Goal: Transaction & Acquisition: Purchase product/service

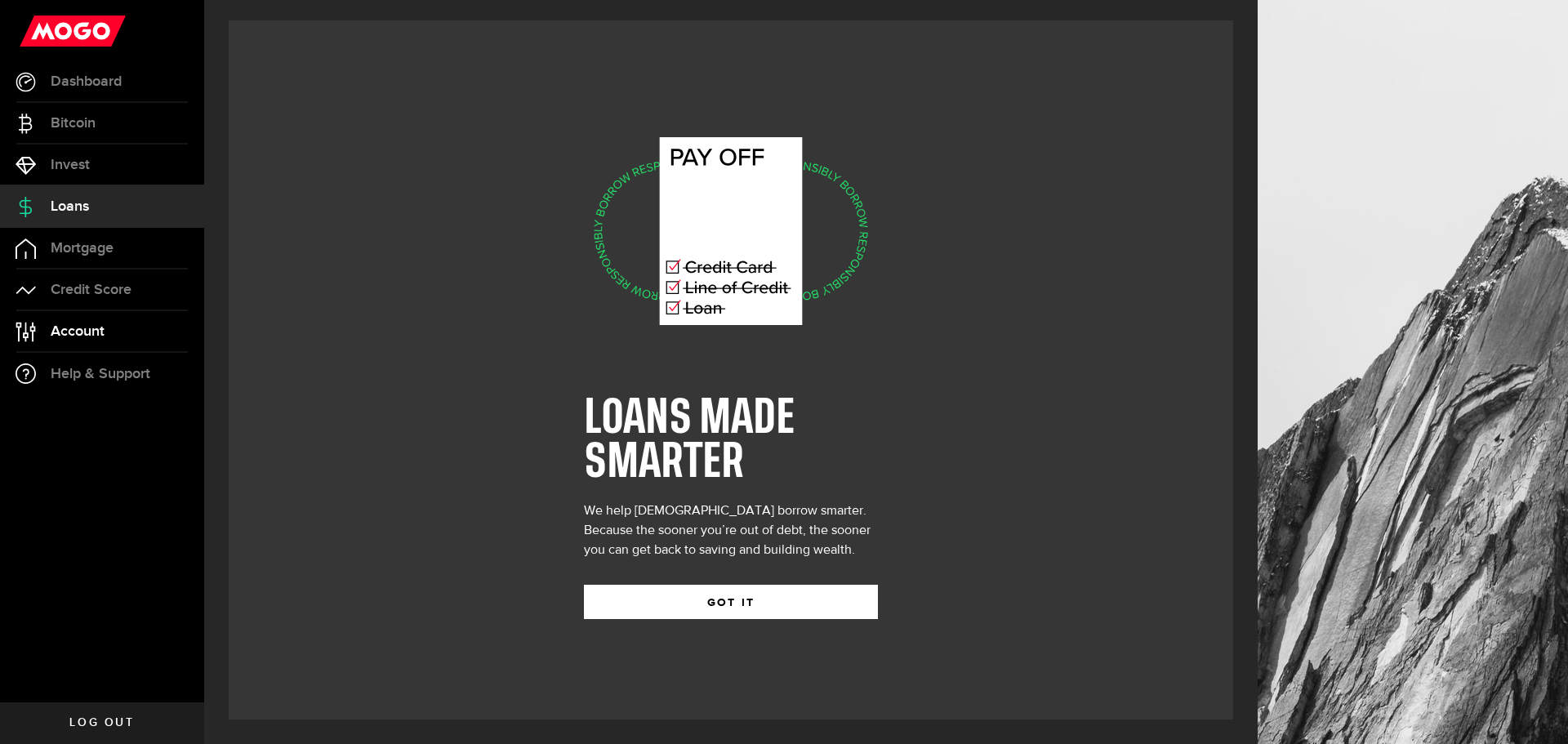
click at [110, 328] on link "Account Compte" at bounding box center [102, 332] width 204 height 41
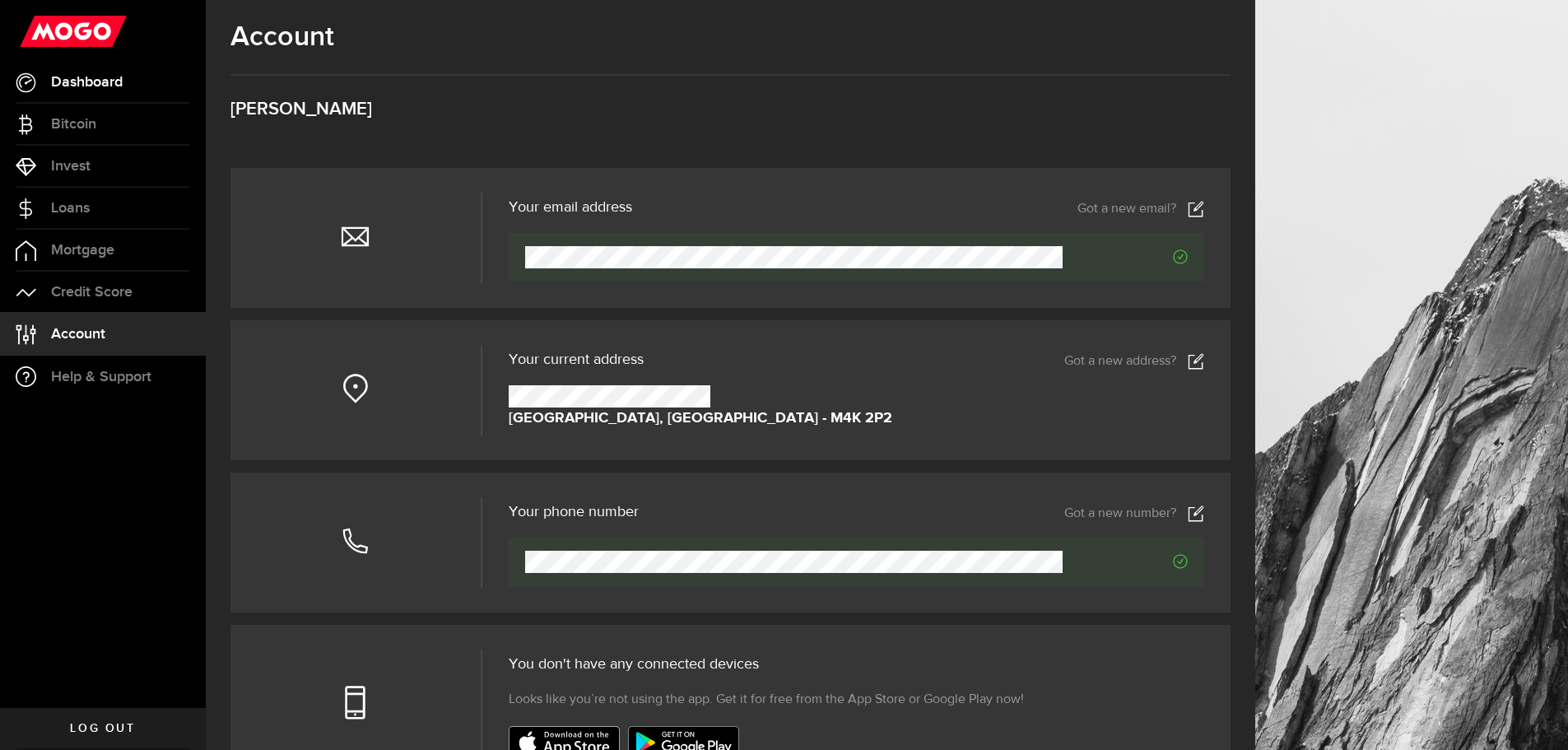
click at [80, 82] on span "Dashboard" at bounding box center [87, 82] width 72 height 15
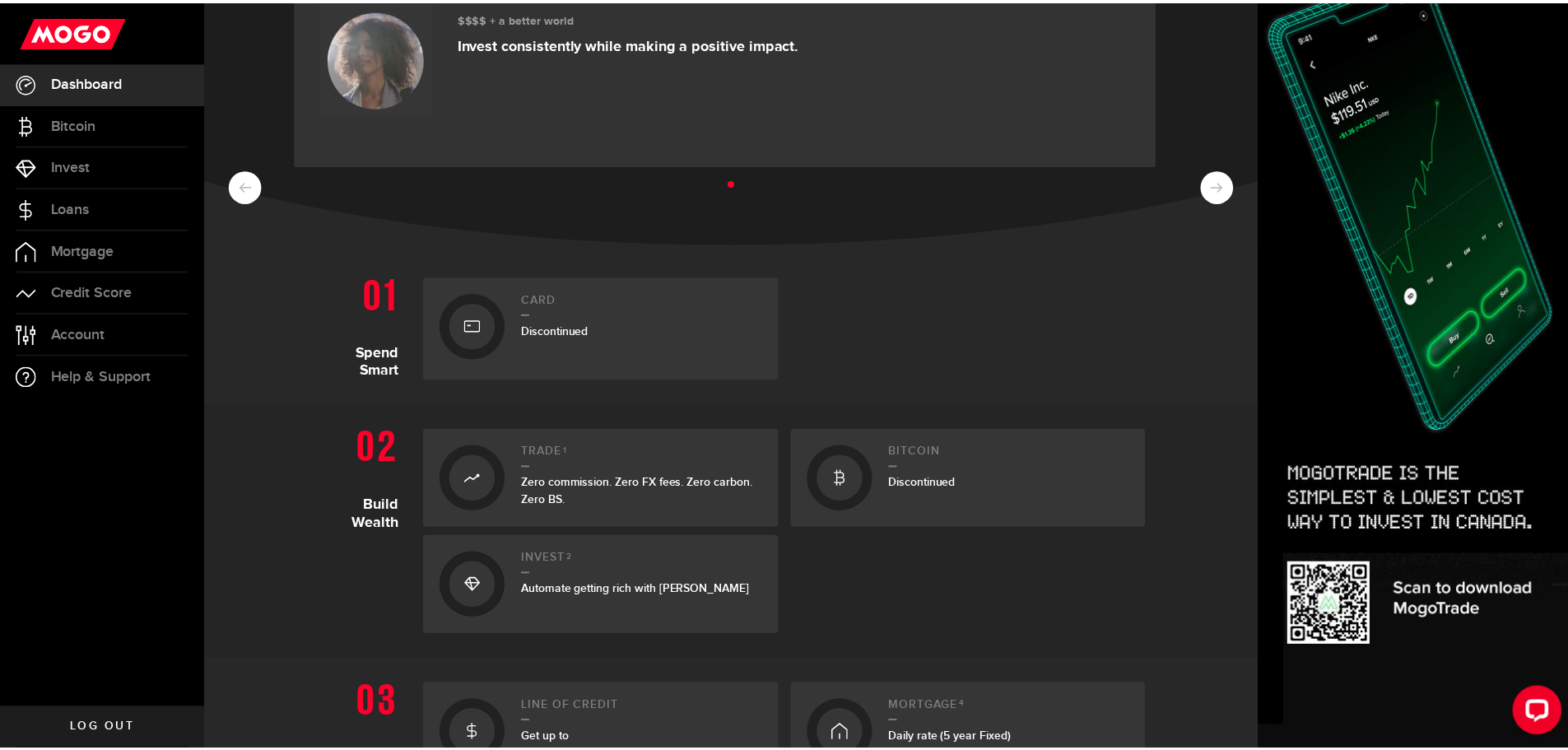
scroll to position [82, 0]
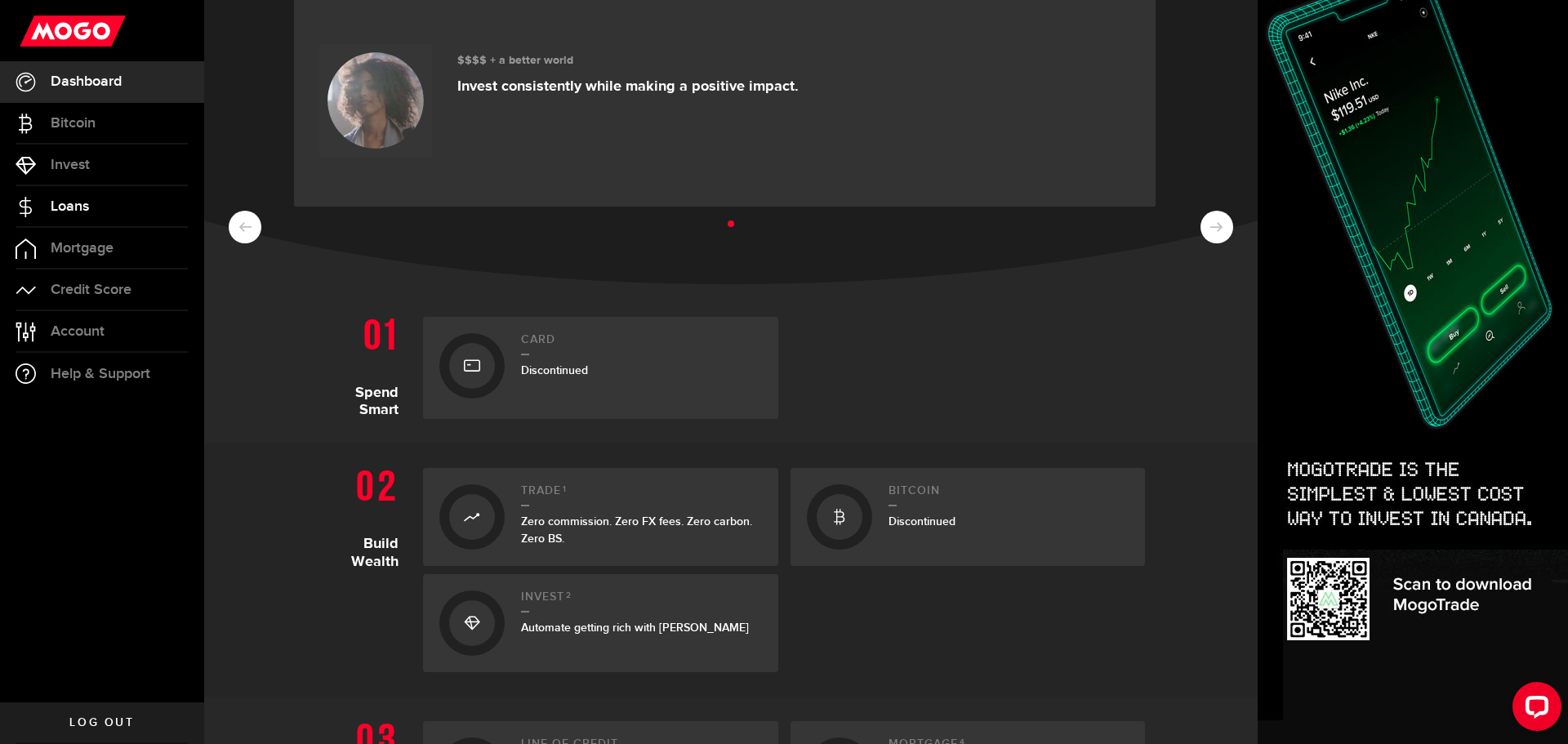
click at [90, 211] on link "Loans" at bounding box center [102, 207] width 204 height 41
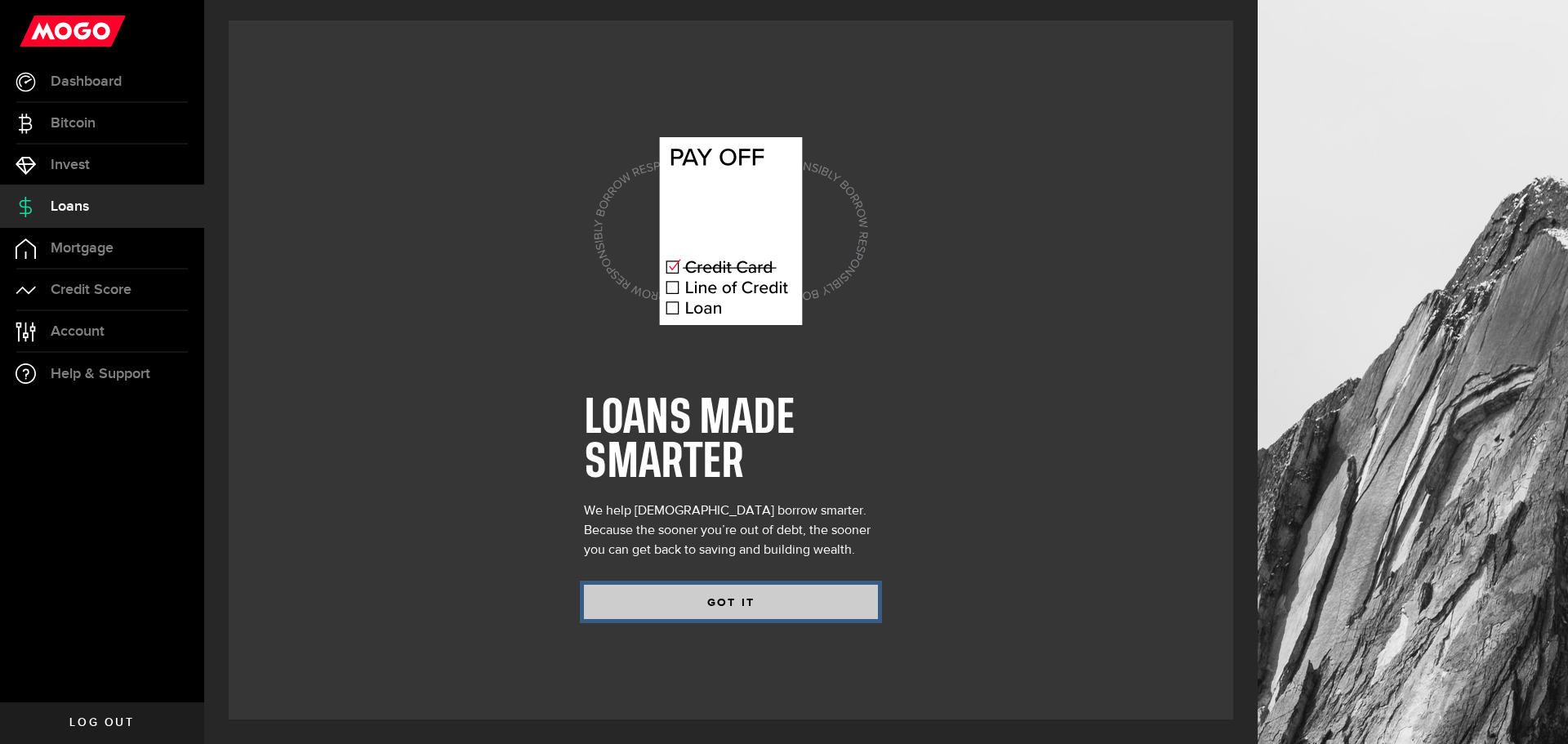
click at [710, 603] on button "GOT IT" at bounding box center [731, 602] width 294 height 34
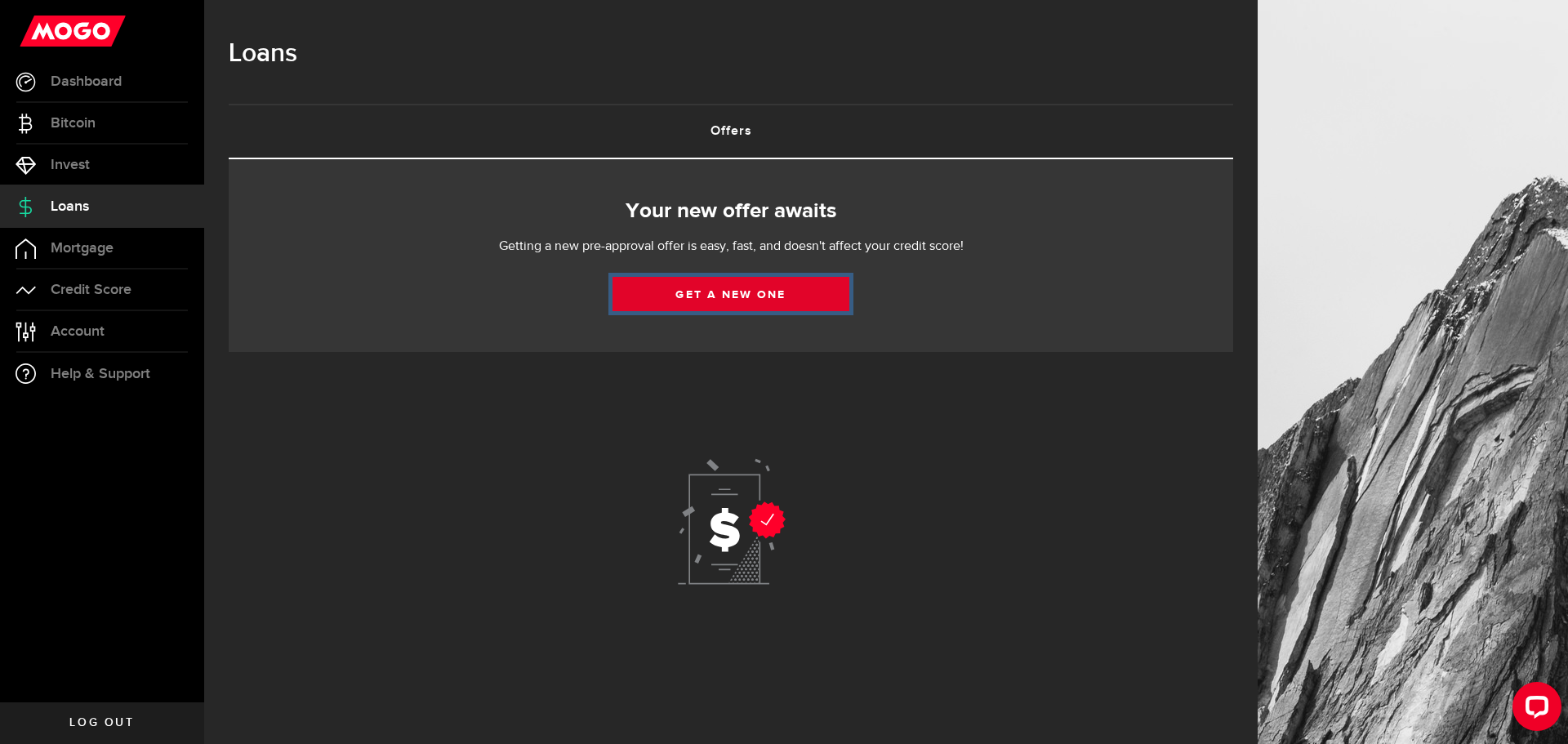
click at [732, 298] on link "Get a new one" at bounding box center [731, 294] width 237 height 34
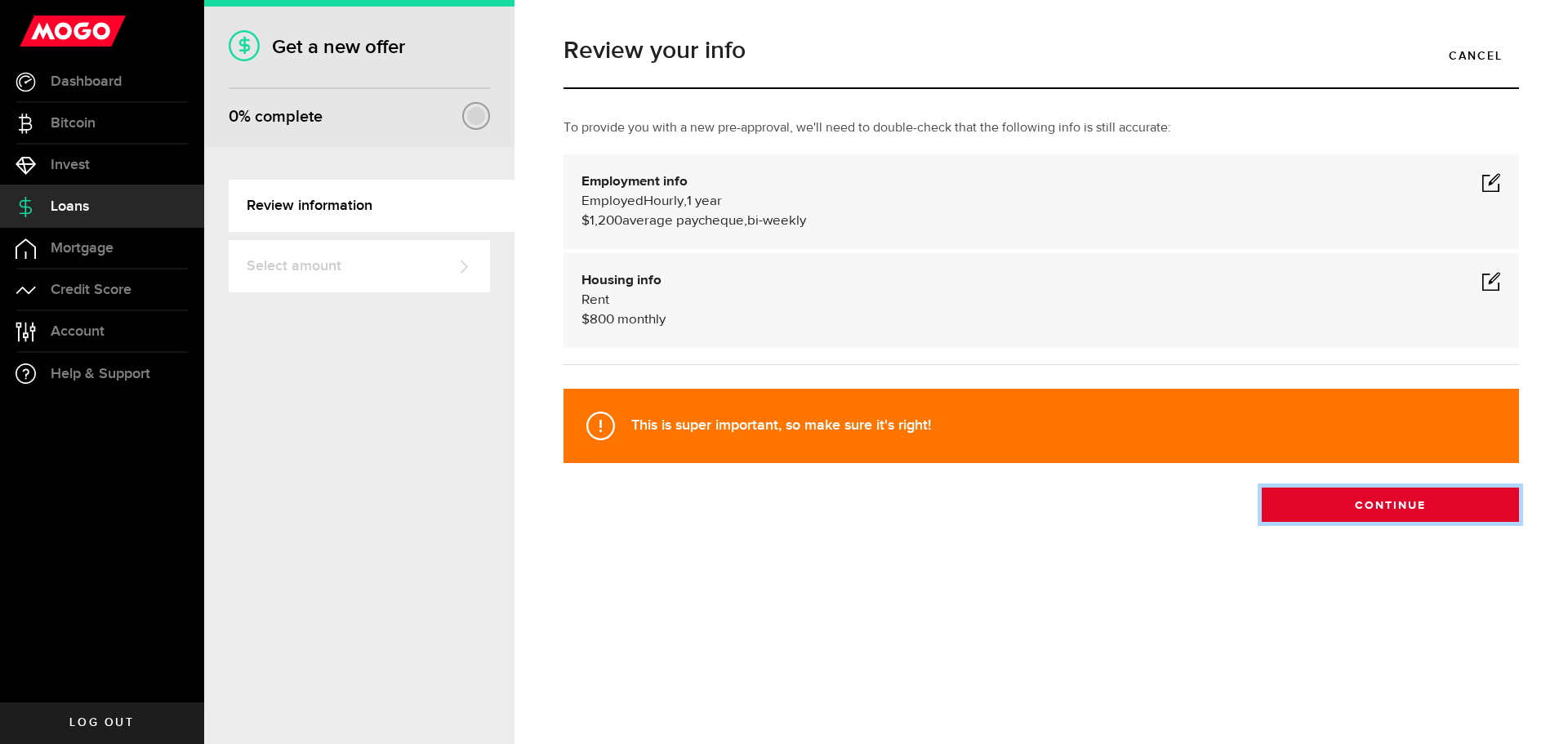
click at [1368, 511] on button "Continue" at bounding box center [1391, 504] width 258 height 34
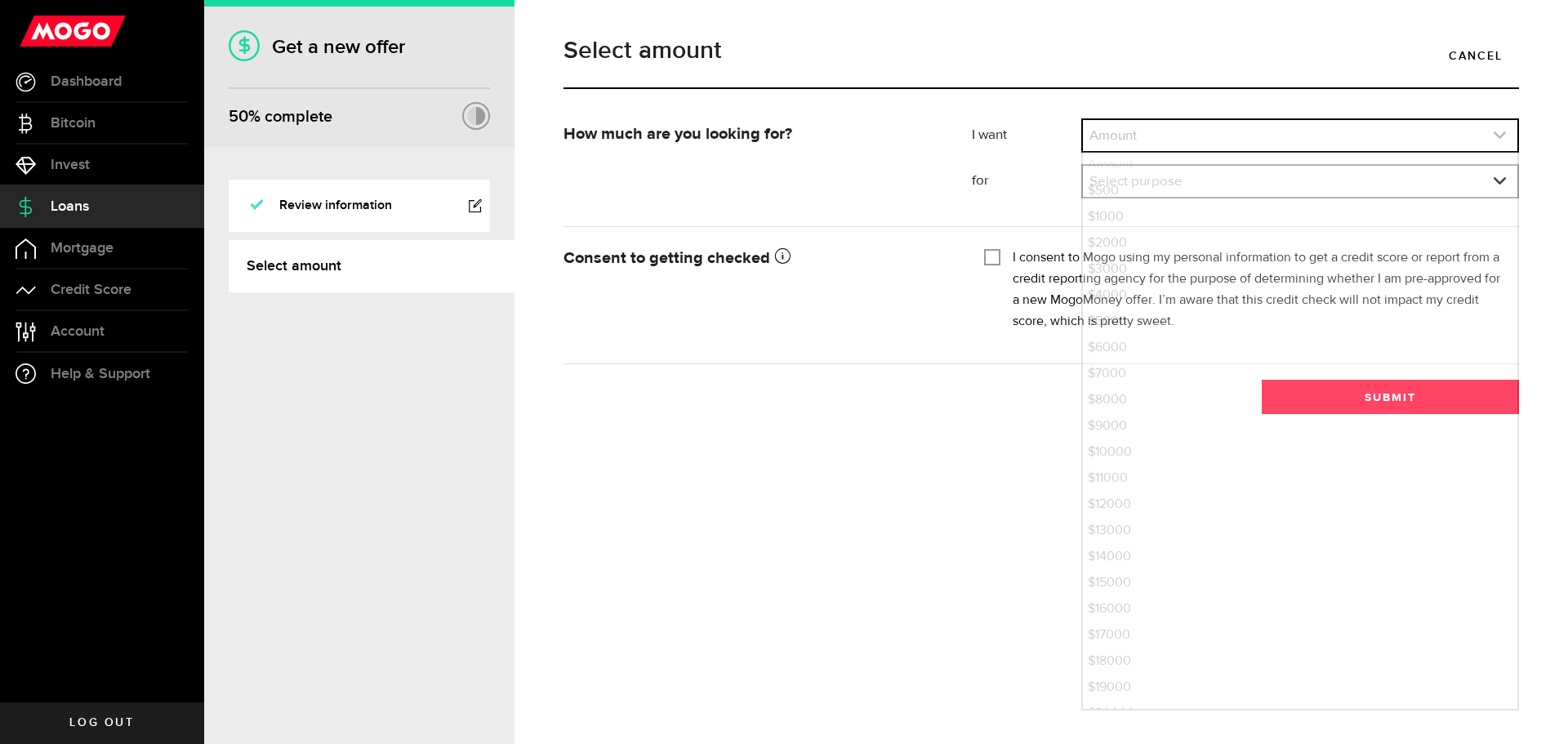
click at [1497, 139] on icon "expand select" at bounding box center [1499, 135] width 14 height 14
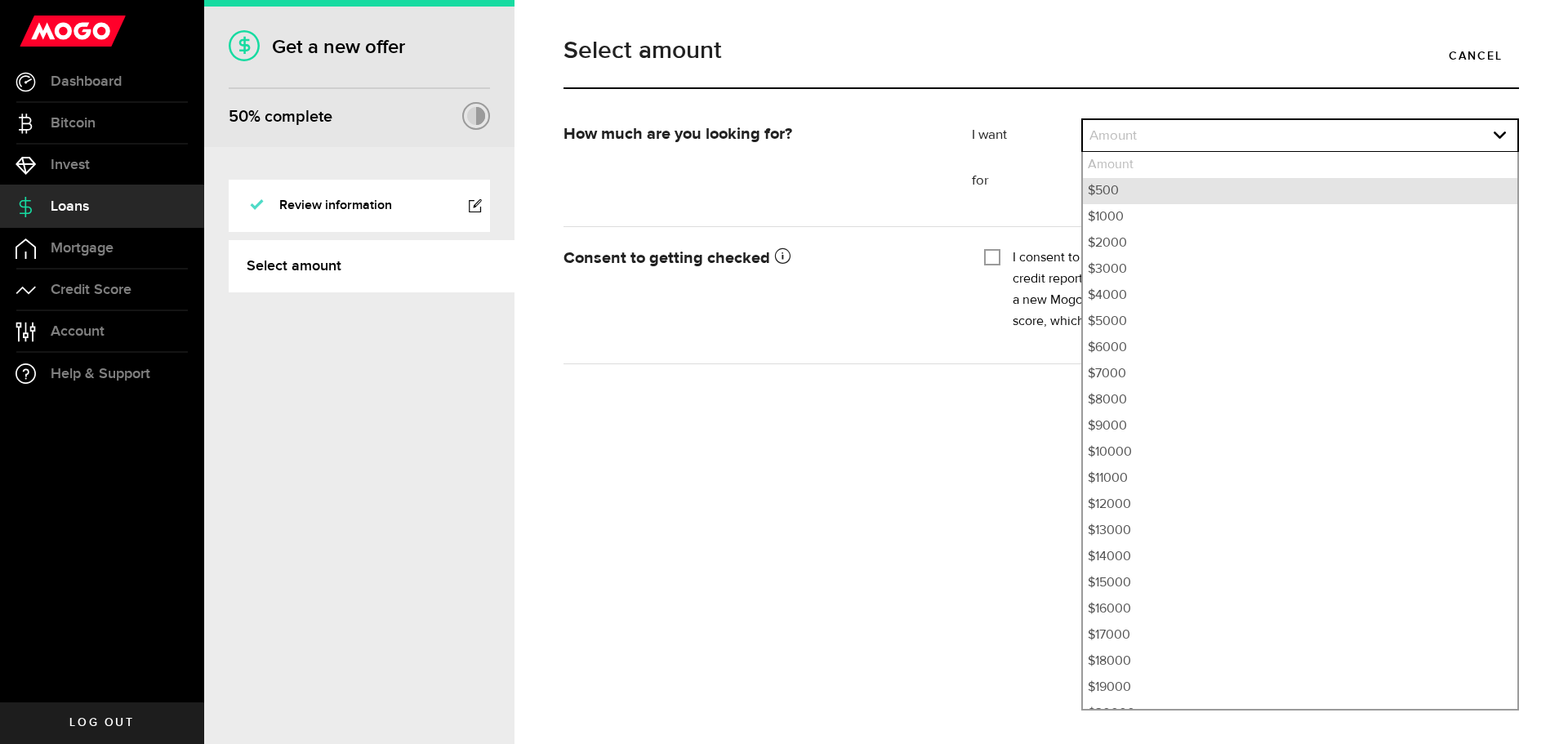
click at [1182, 199] on li "$500" at bounding box center [1300, 191] width 434 height 26
select select "500"
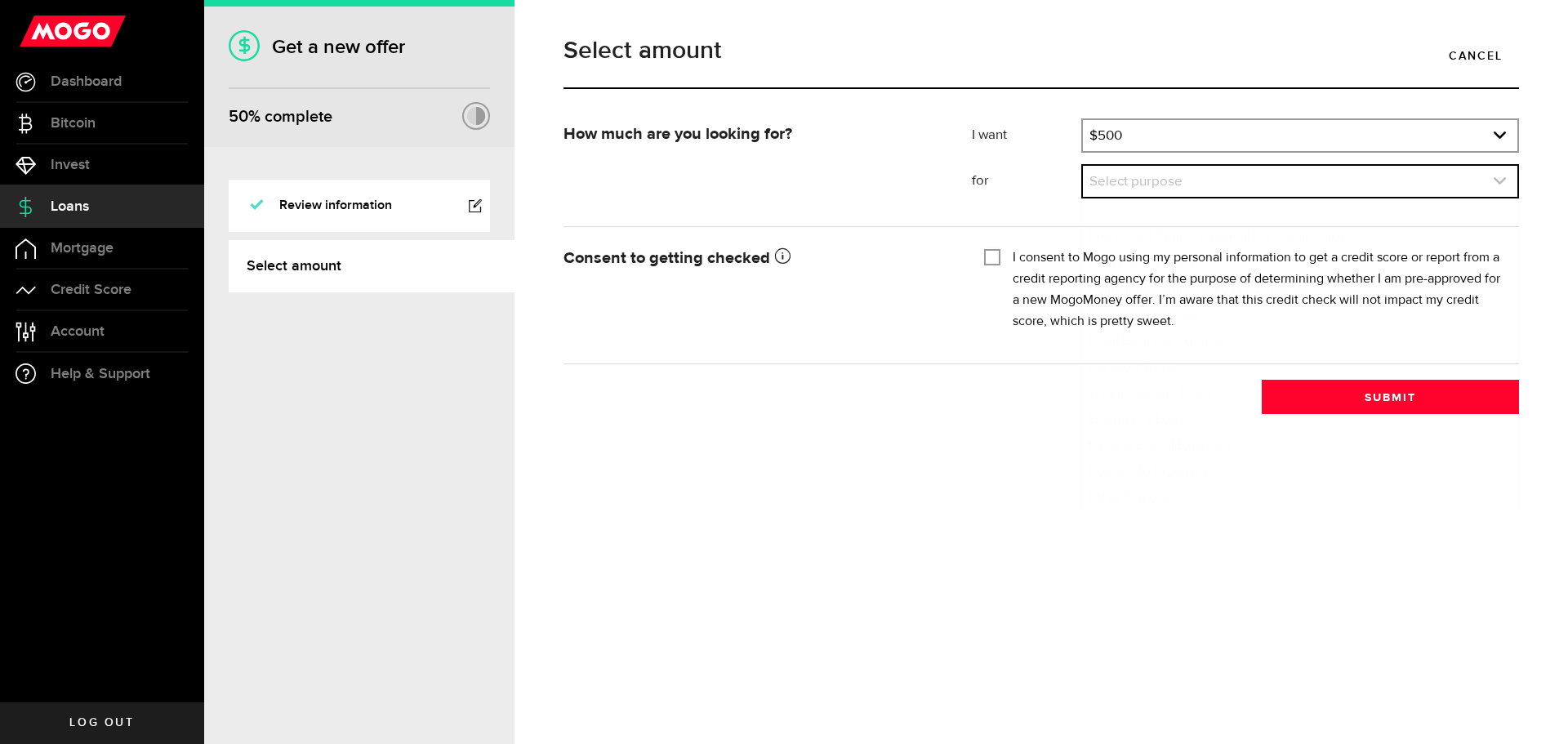
click at [1472, 182] on link "expand select" at bounding box center [1300, 182] width 434 height 31
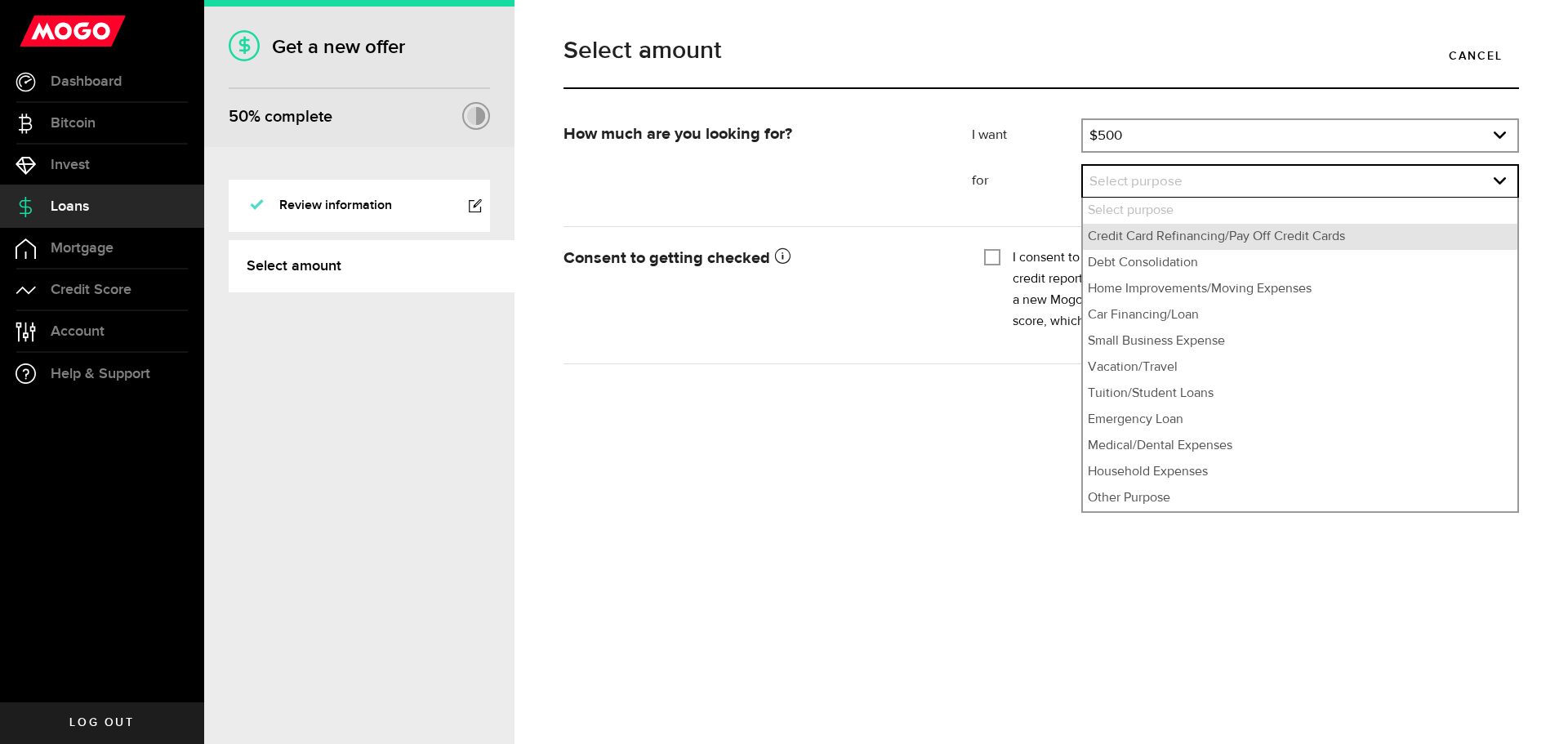
click at [1293, 239] on li "Credit Card Refinancing/Pay Off Credit Cards" at bounding box center [1300, 237] width 434 height 26
select select "Credit Card Refinancing/Pay Off Credit Cards"
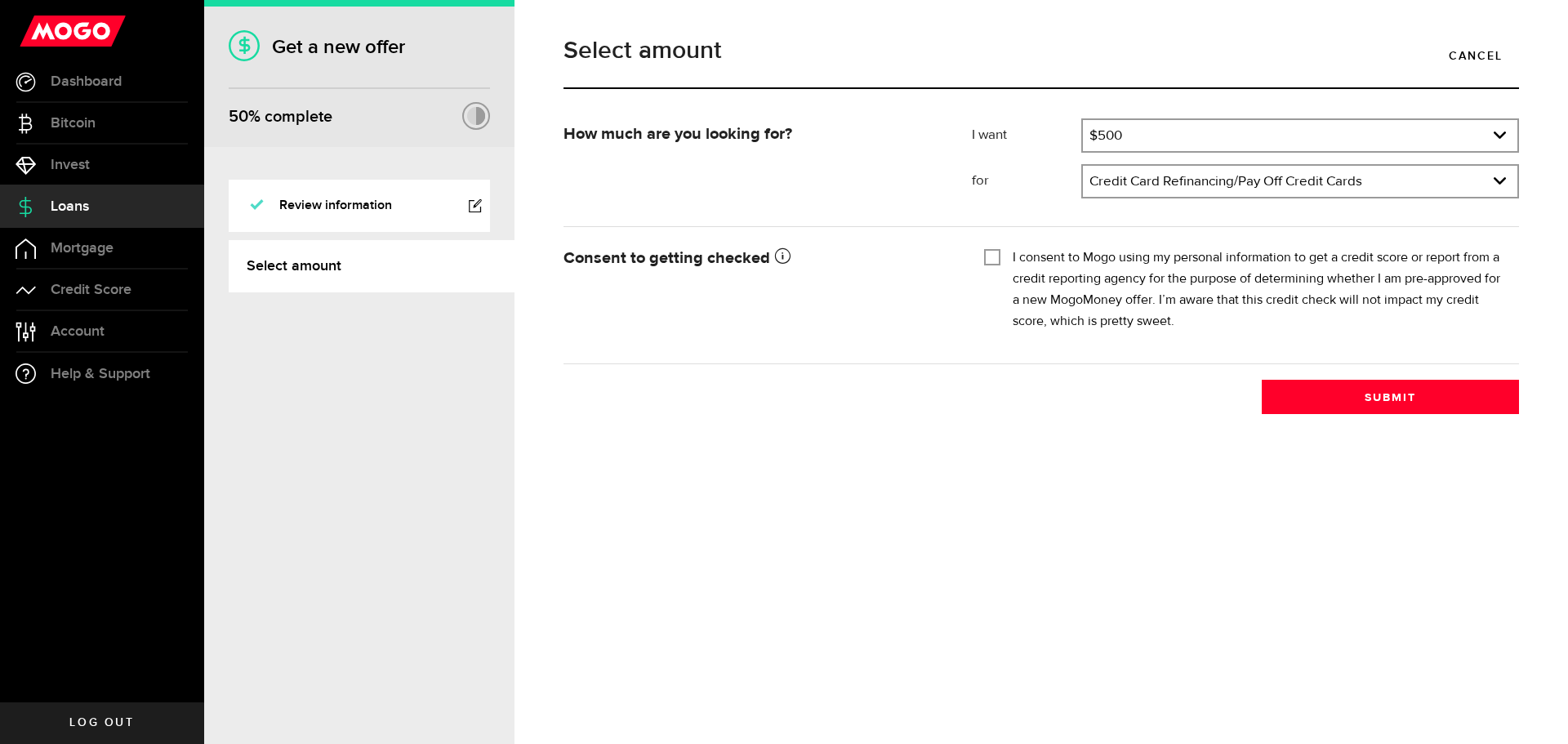
click at [1007, 258] on div "I consent to Mogo using my personal information to get a credit score or report…" at bounding box center [1245, 290] width 522 height 85
click at [1008, 258] on div "I consent to Mogo using my personal information to get a credit score or report…" at bounding box center [1245, 290] width 522 height 85
click at [994, 257] on input "I consent to Mogo using my personal information to get a credit score or report…" at bounding box center [992, 256] width 16 height 16
checkbox input "true"
click at [1365, 399] on button "Submit" at bounding box center [1391, 397] width 258 height 34
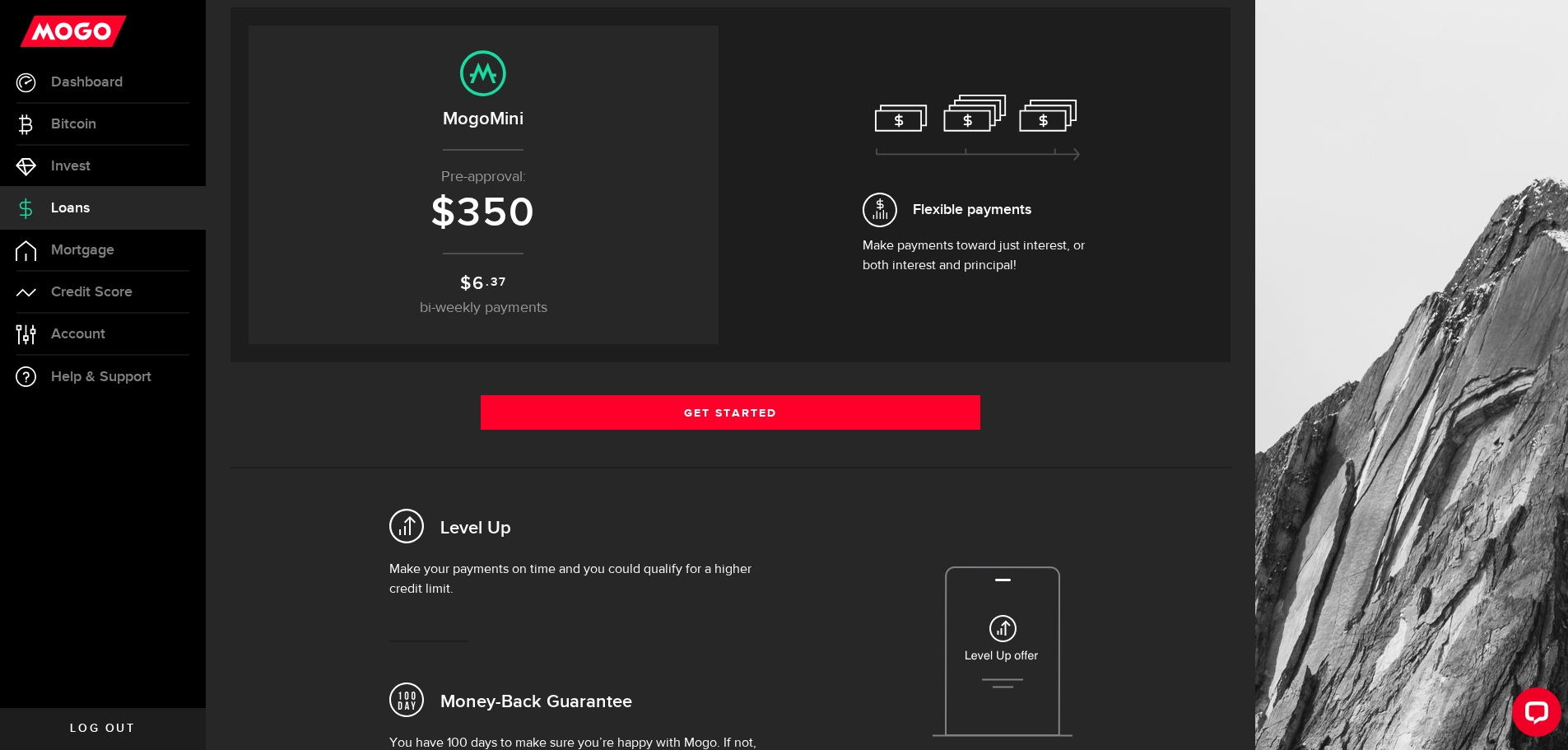
scroll to position [165, 0]
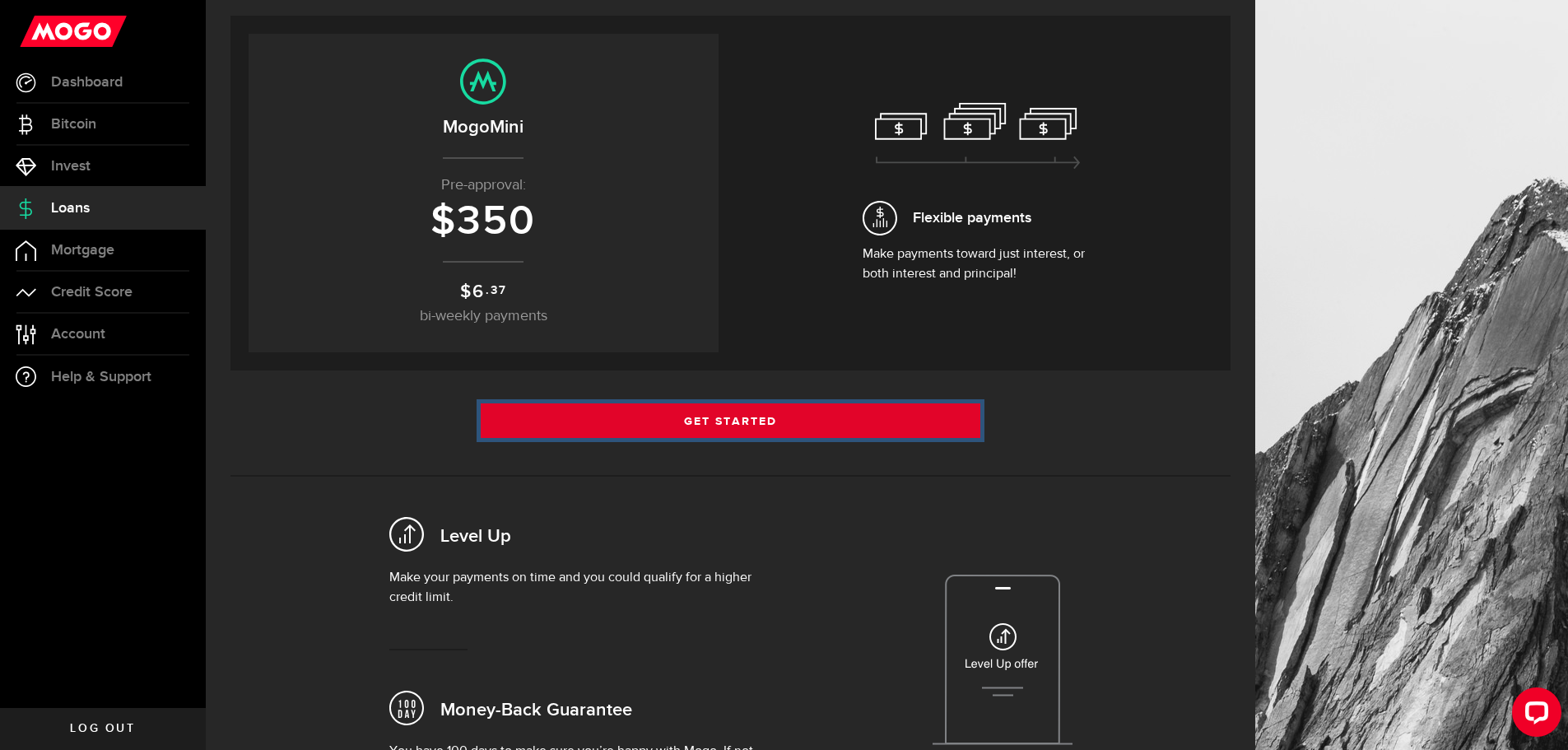
click at [770, 418] on link "Get Started" at bounding box center [730, 421] width 500 height 35
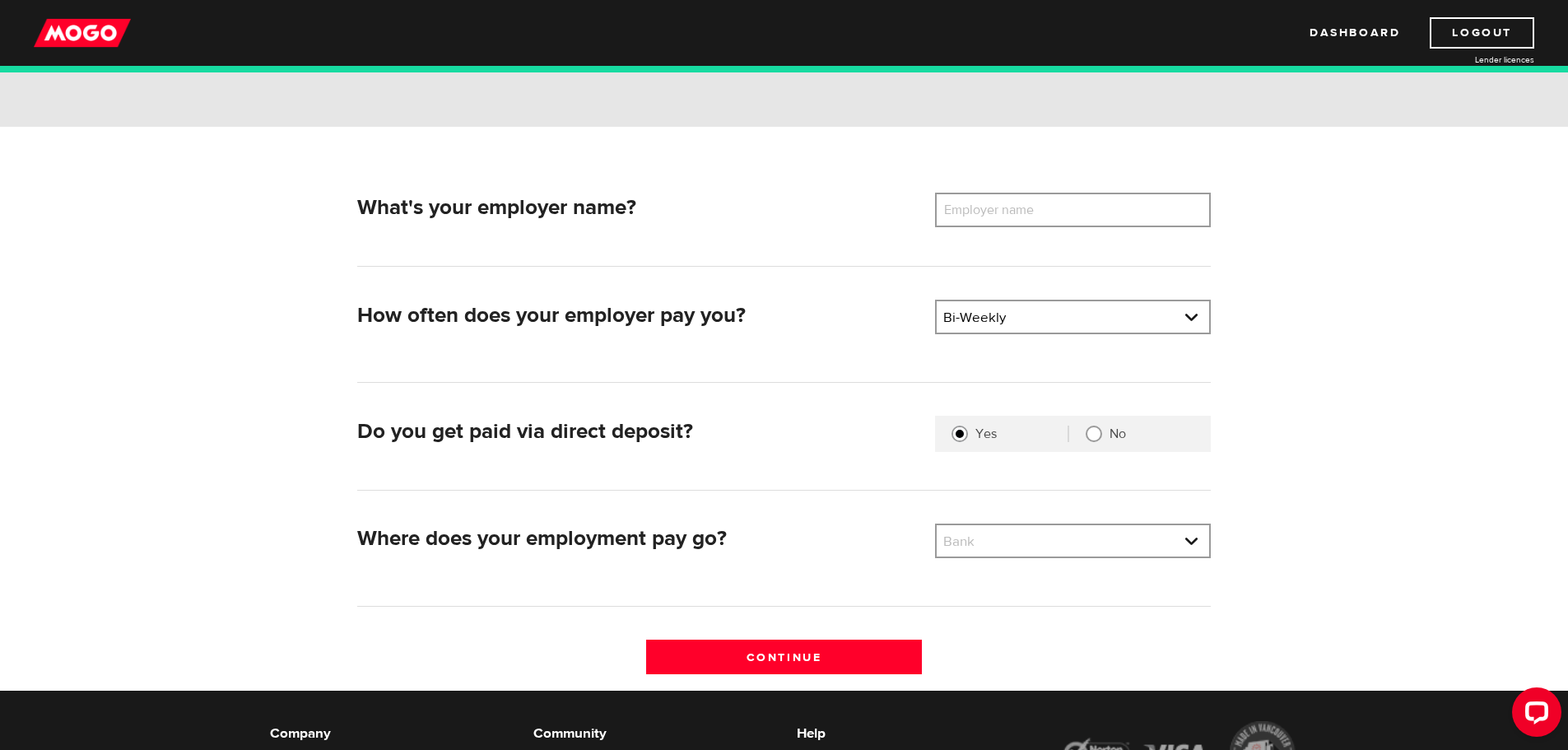
scroll to position [165, 0]
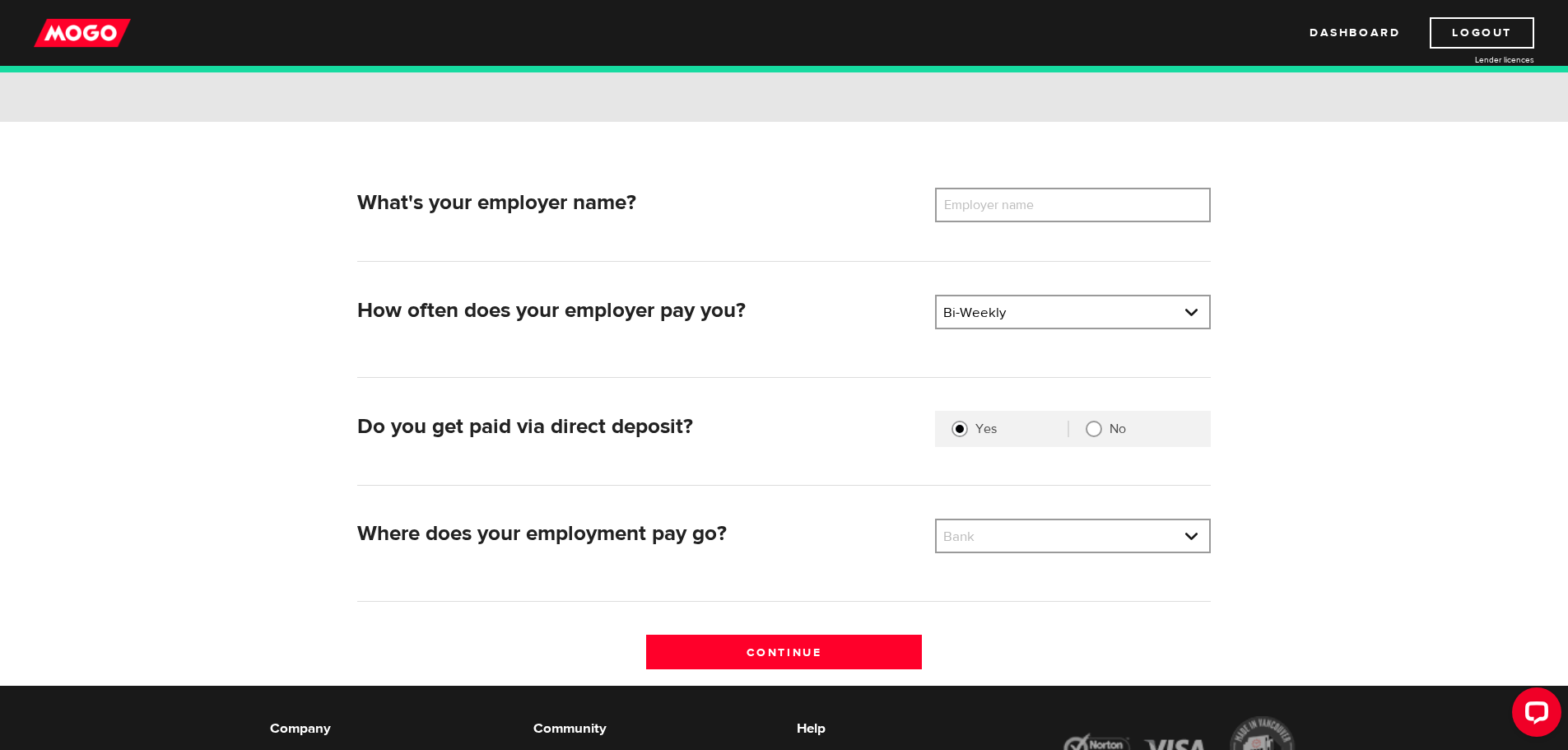
click at [1068, 200] on label "Employer name" at bounding box center [1001, 205] width 133 height 35
click at [1068, 200] on input "Employer name" at bounding box center [1073, 205] width 276 height 35
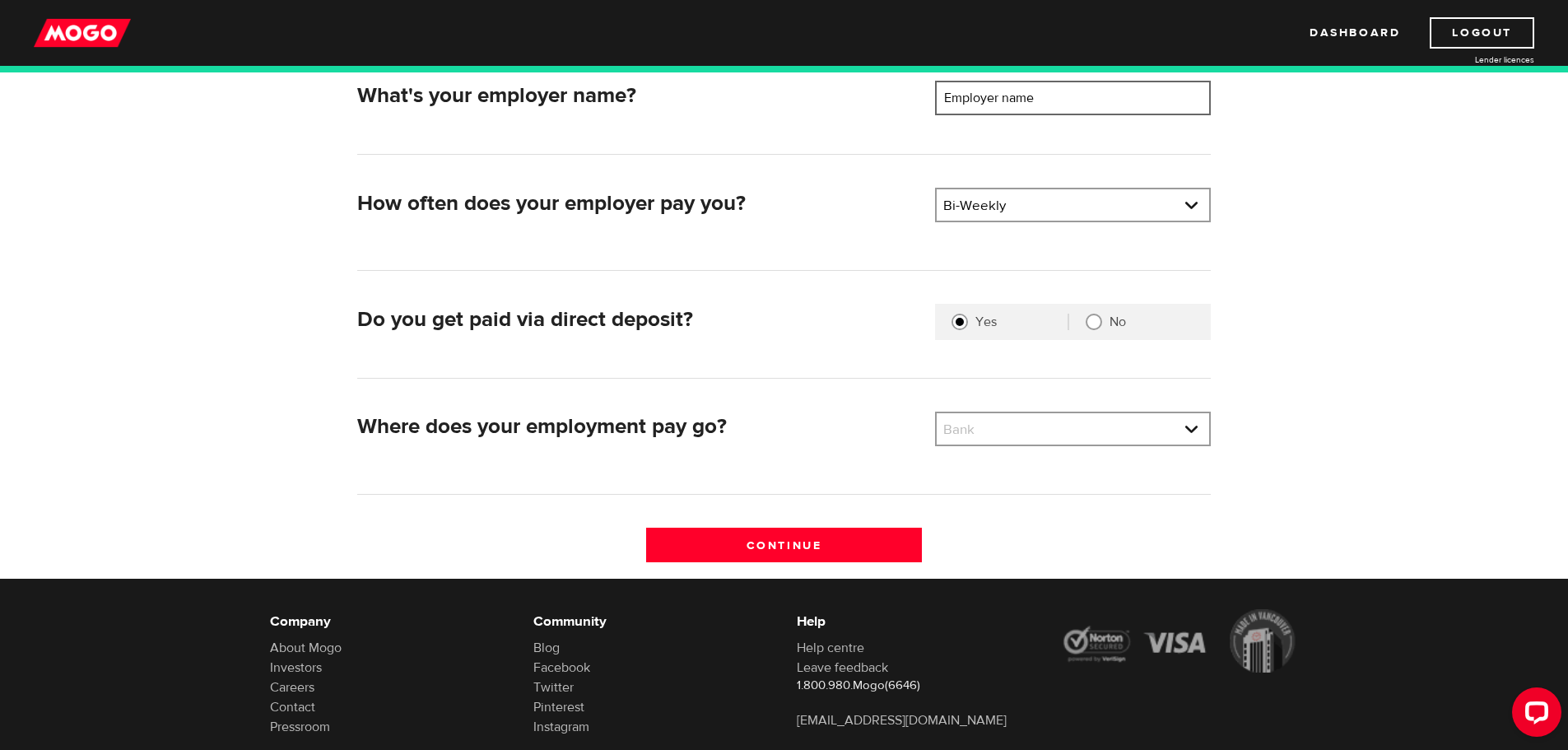
scroll to position [288, 0]
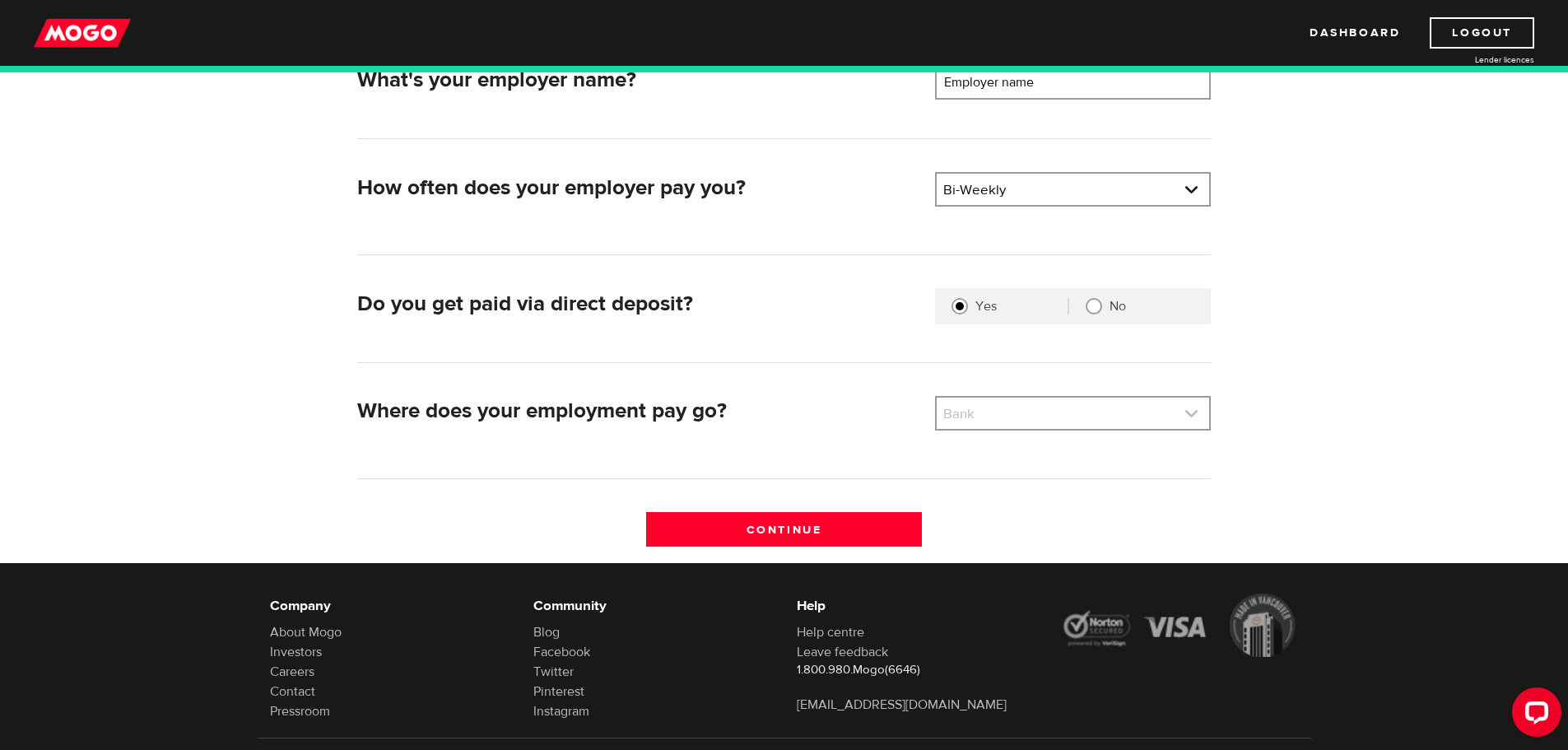
click at [1170, 422] on link at bounding box center [1073, 414] width 273 height 31
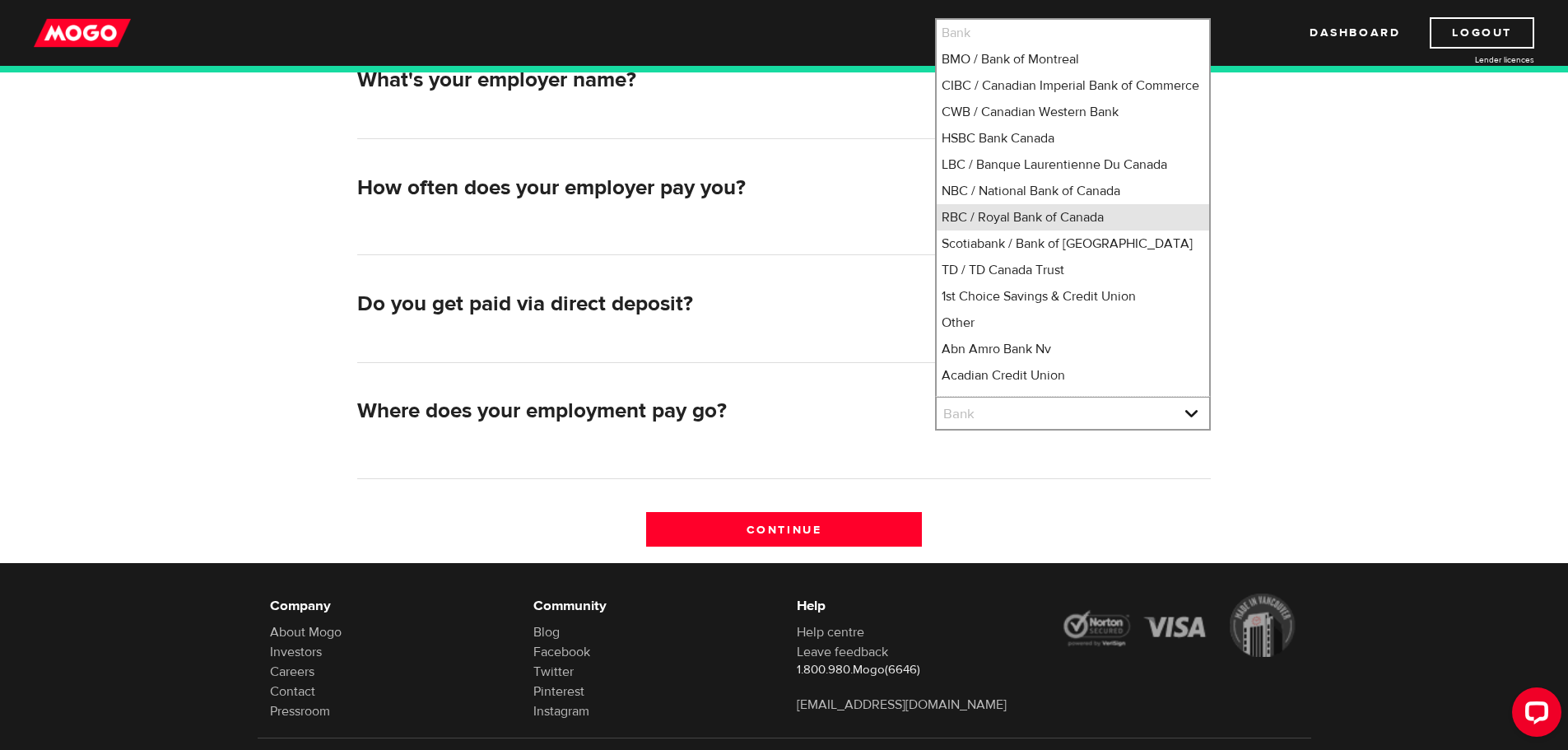
scroll to position [12, 0]
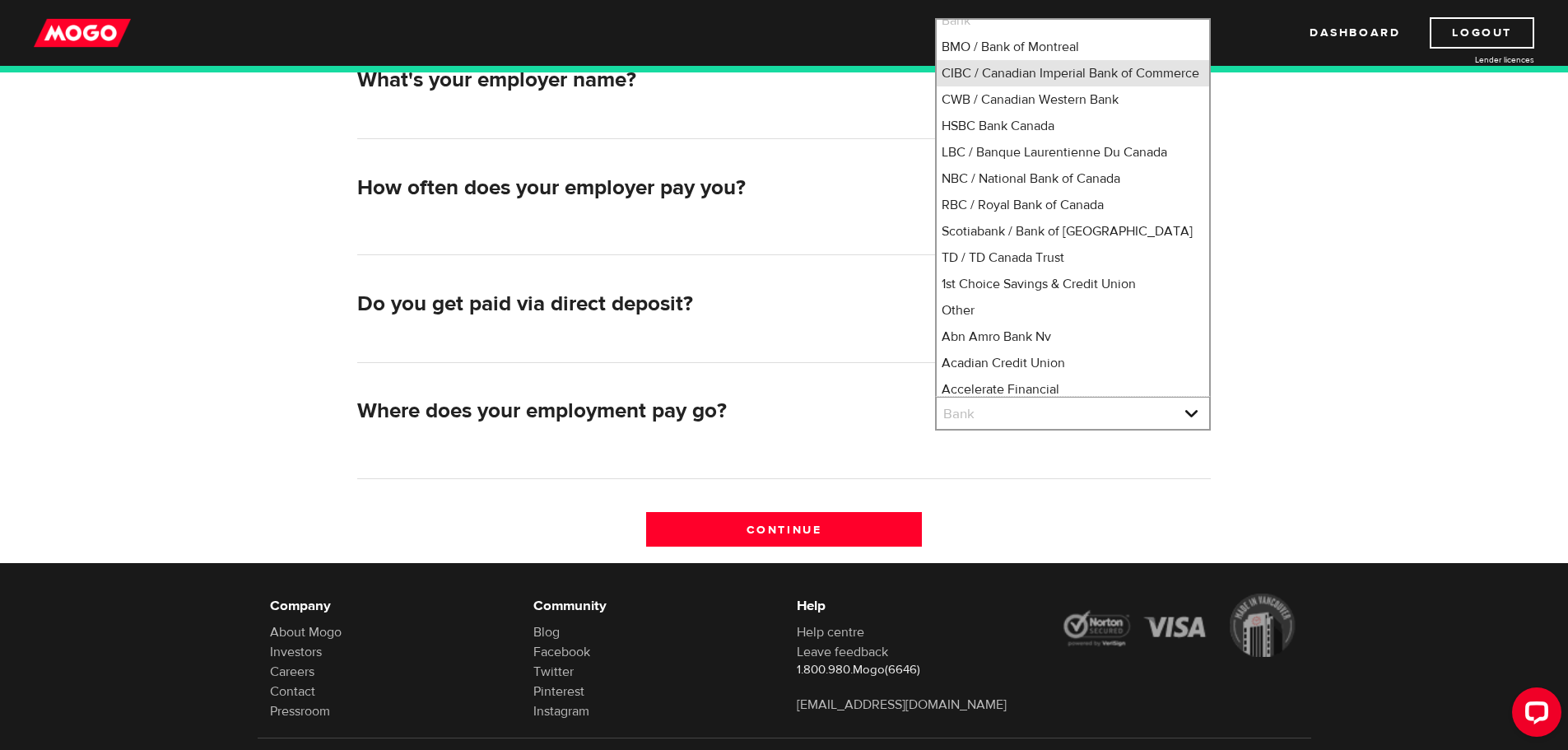
click at [1047, 70] on li "CIBC / Canadian Imperial Bank of Commerce" at bounding box center [1073, 73] width 273 height 26
select select "4"
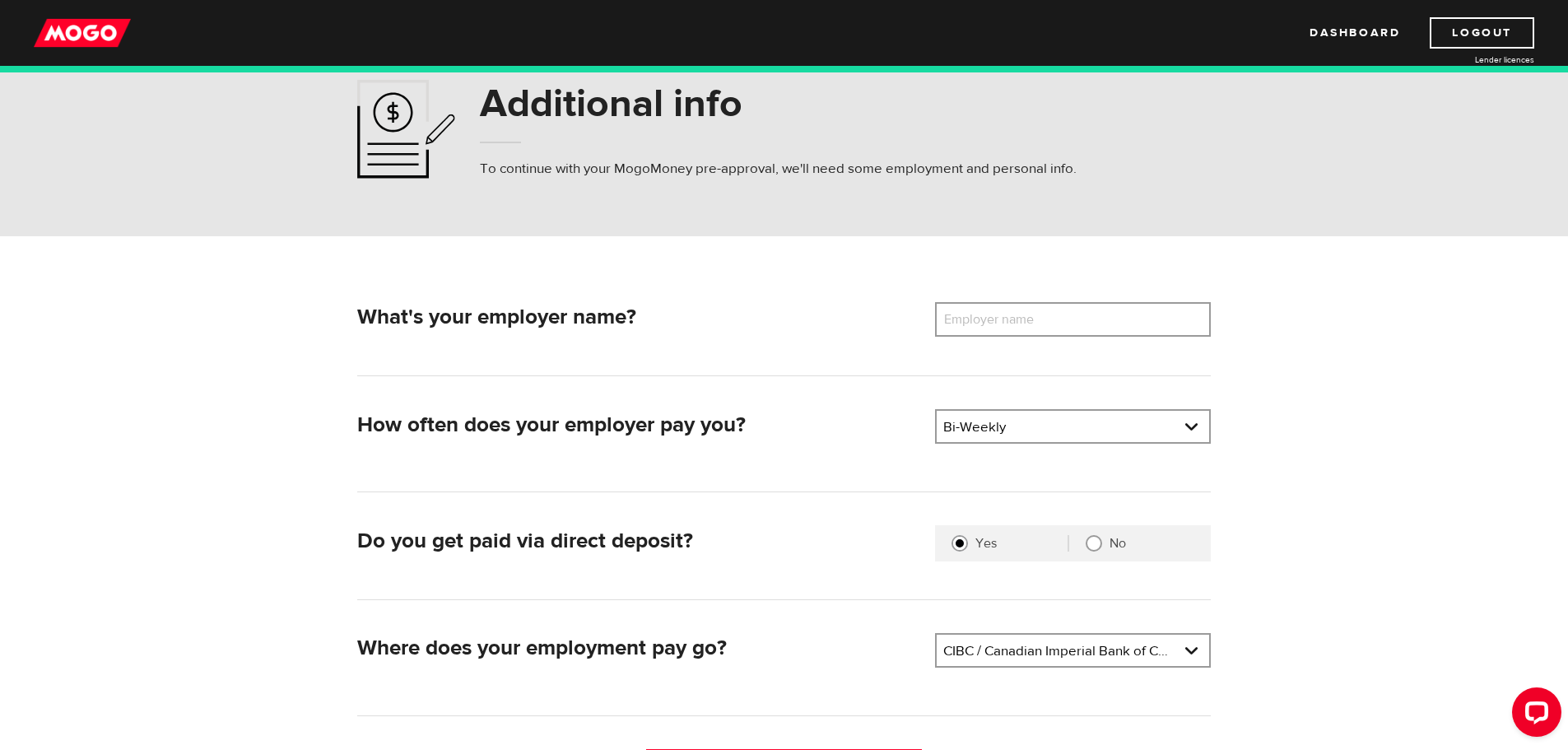
scroll to position [40, 0]
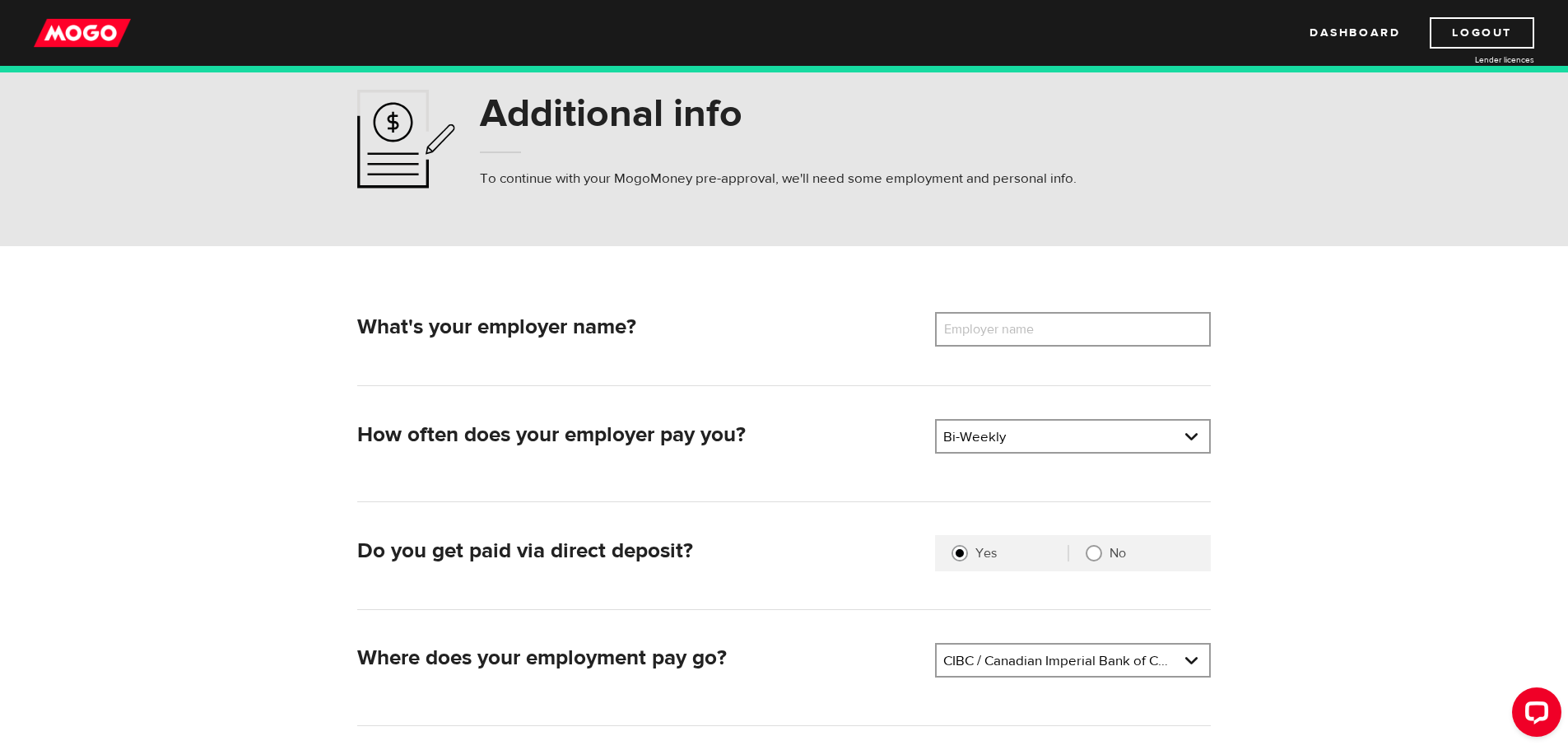
click at [995, 326] on label "Employer name" at bounding box center [1001, 330] width 133 height 35
click at [995, 326] on input "Employer name" at bounding box center [1073, 330] width 276 height 35
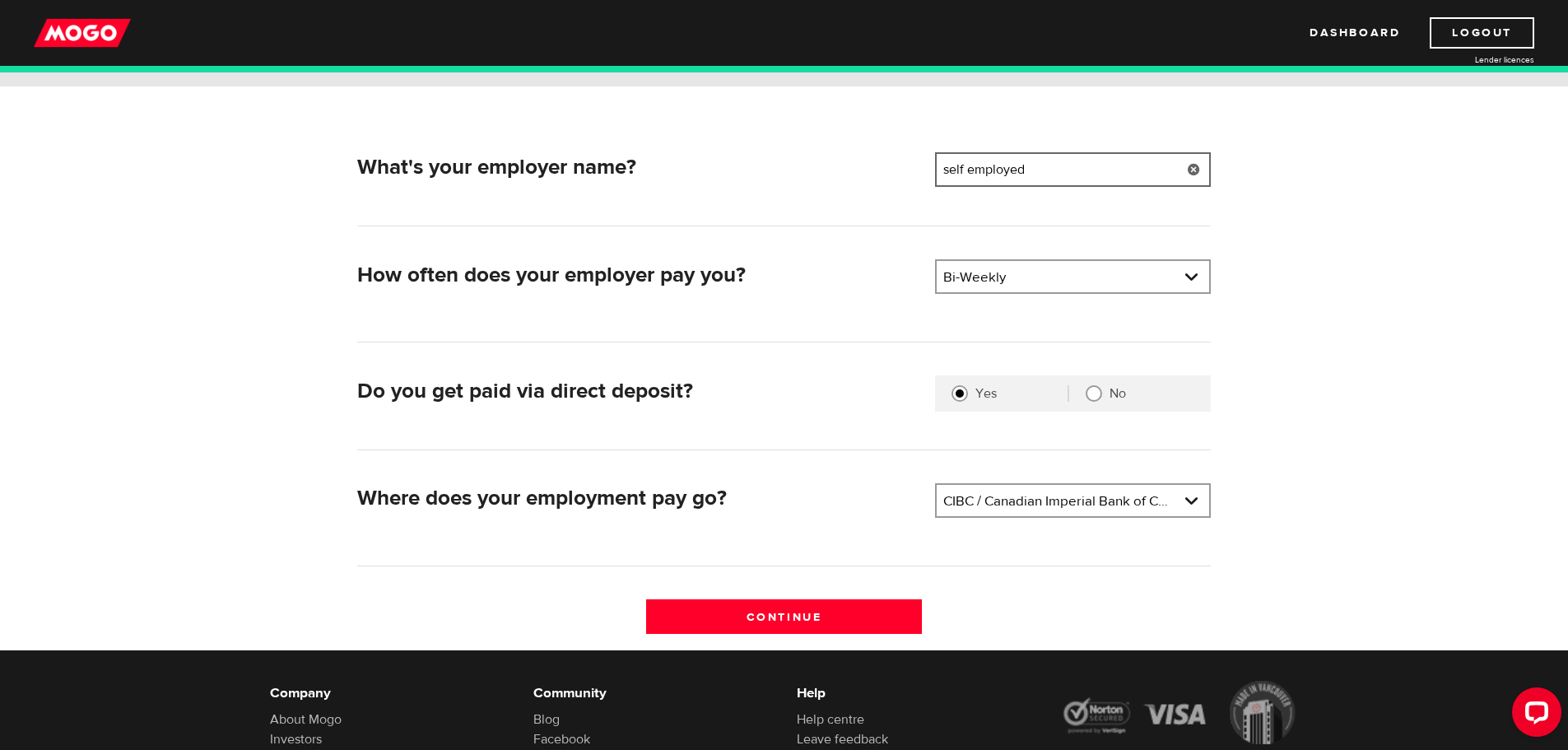
scroll to position [205, 0]
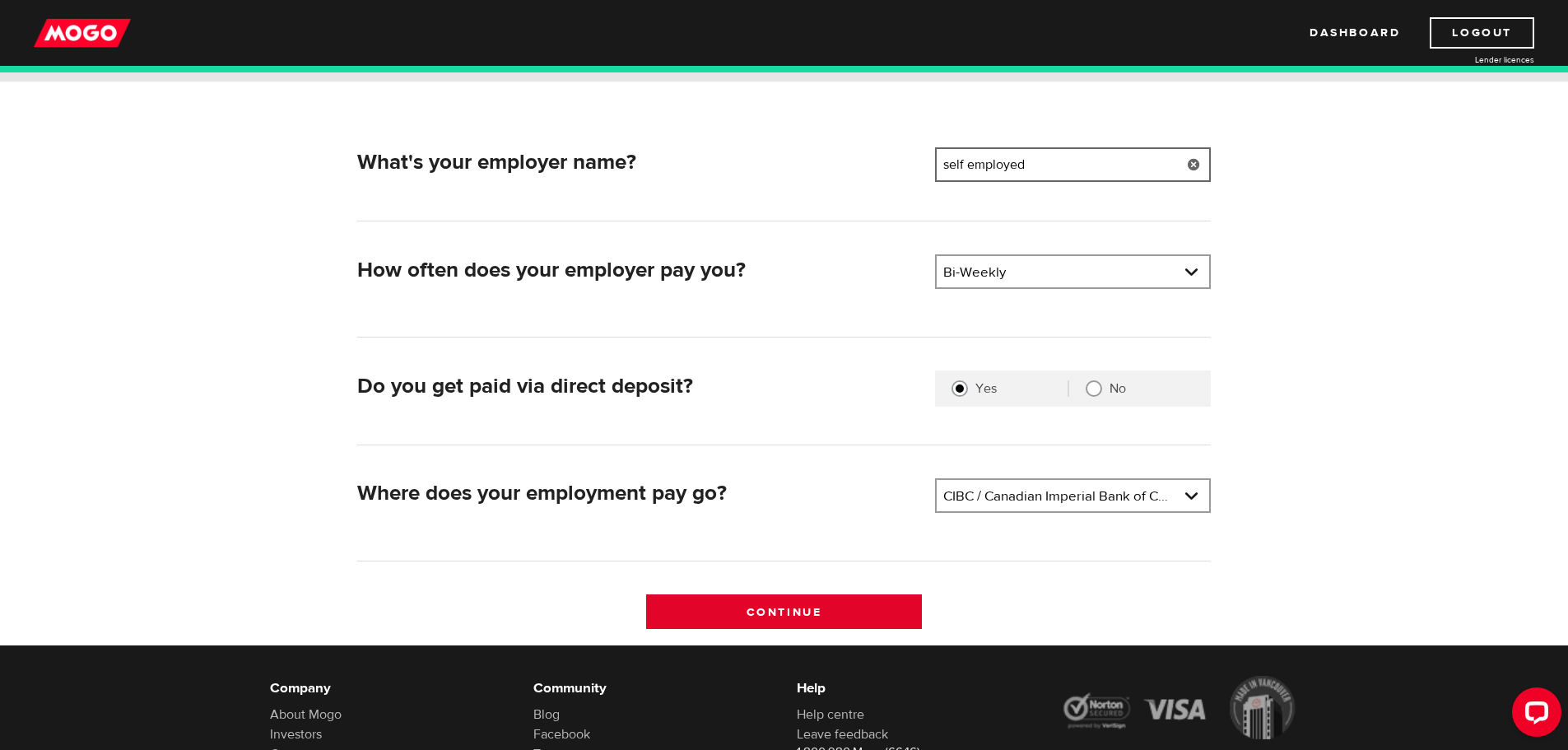
type input "self employed"
click at [780, 612] on input "Continue" at bounding box center [784, 612] width 276 height 35
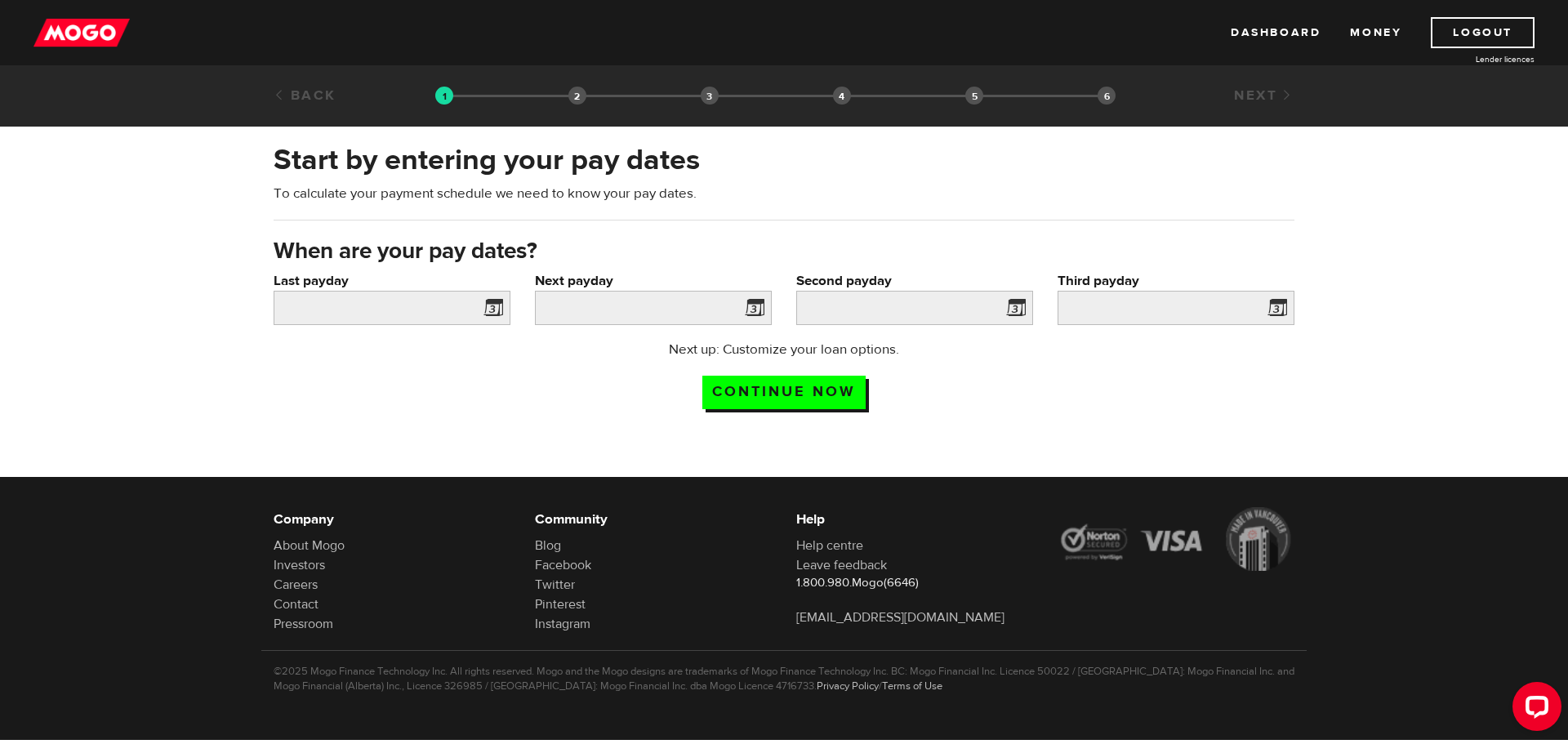
click at [487, 307] on span at bounding box center [490, 311] width 25 height 26
click at [1476, 33] on link "Logout" at bounding box center [1482, 33] width 104 height 31
